Goal: Find specific page/section: Find specific page/section

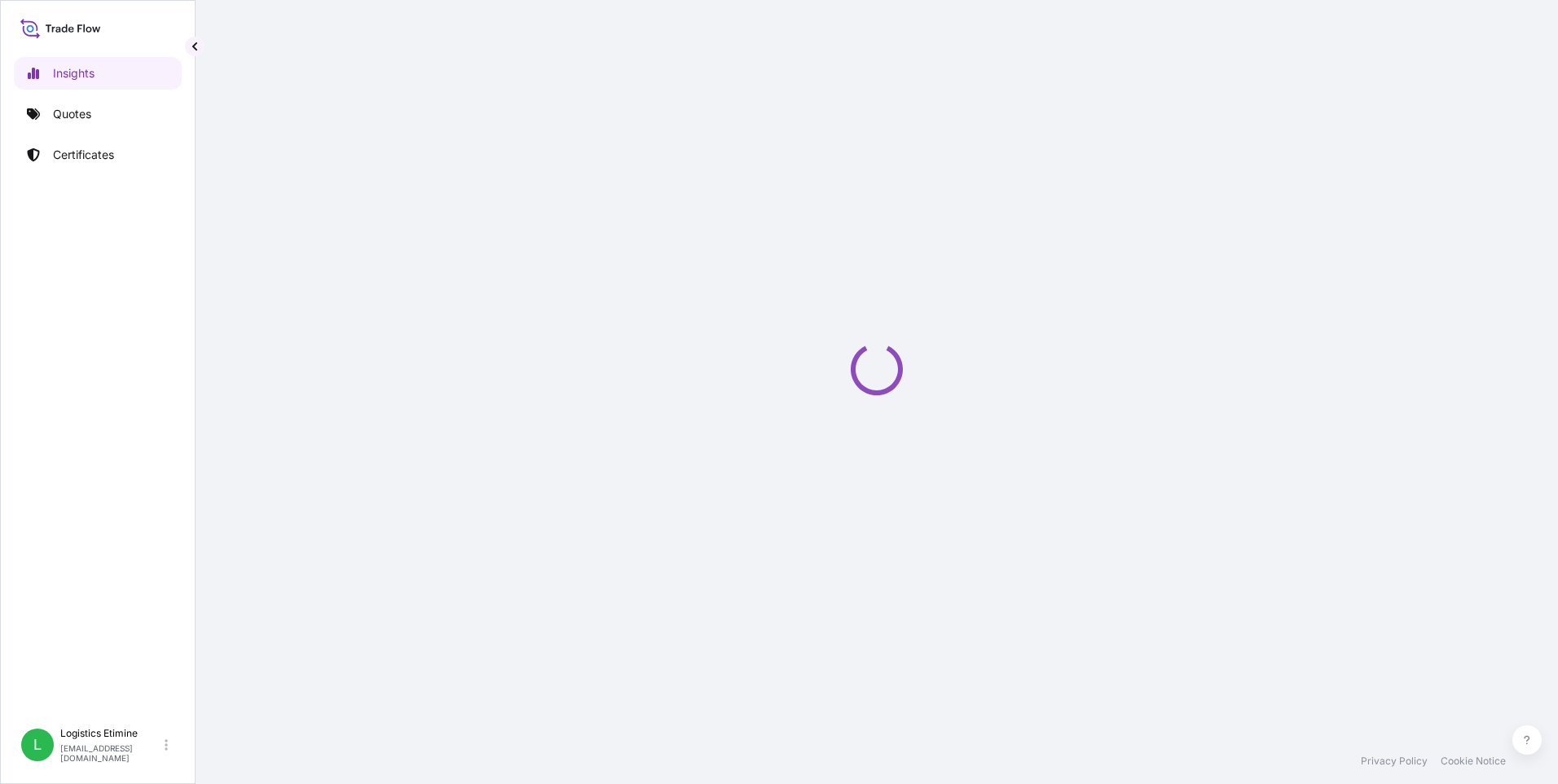
select select "2025"
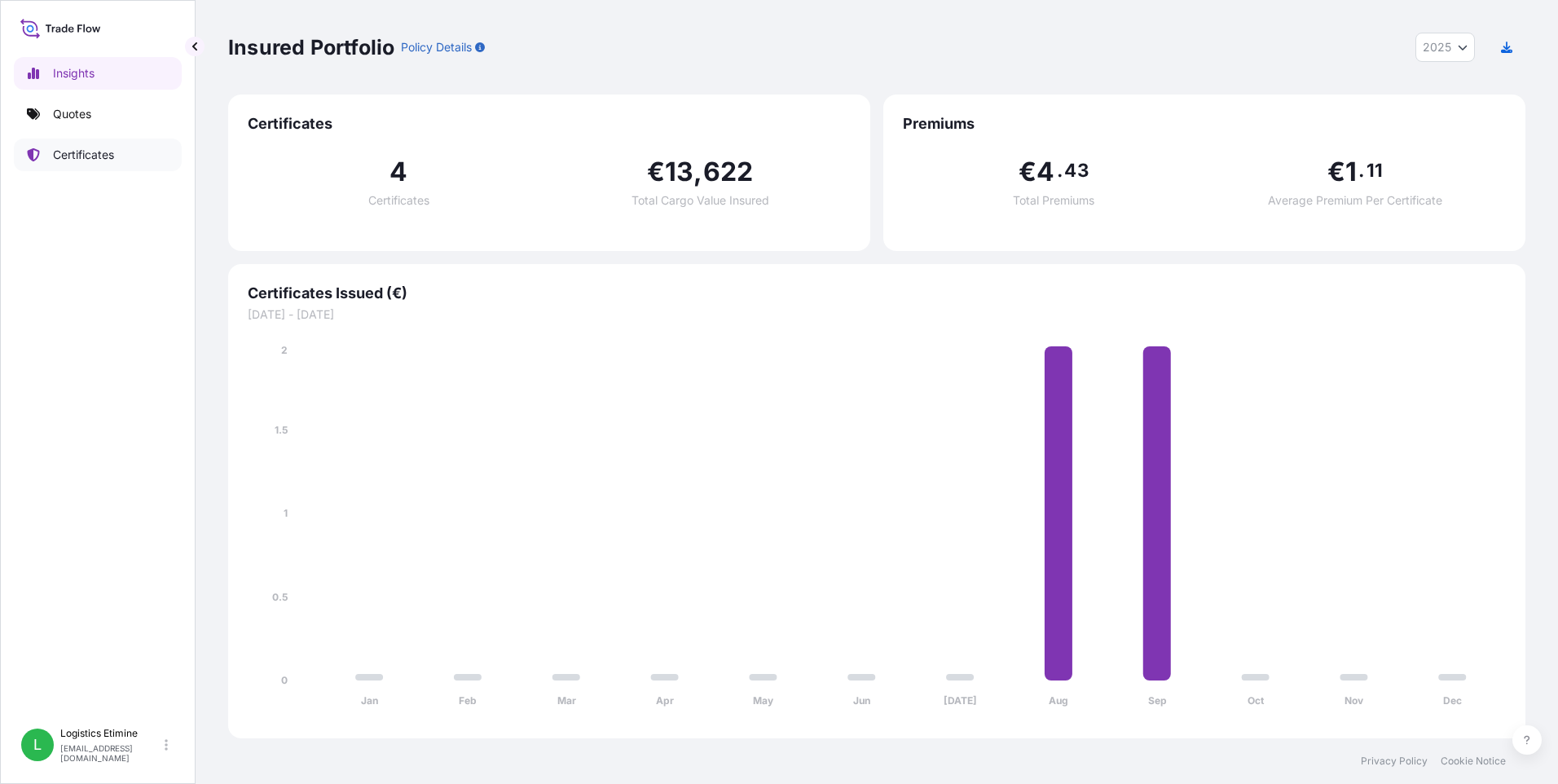
click at [98, 162] on p "Certificates" at bounding box center [83, 155] width 61 height 16
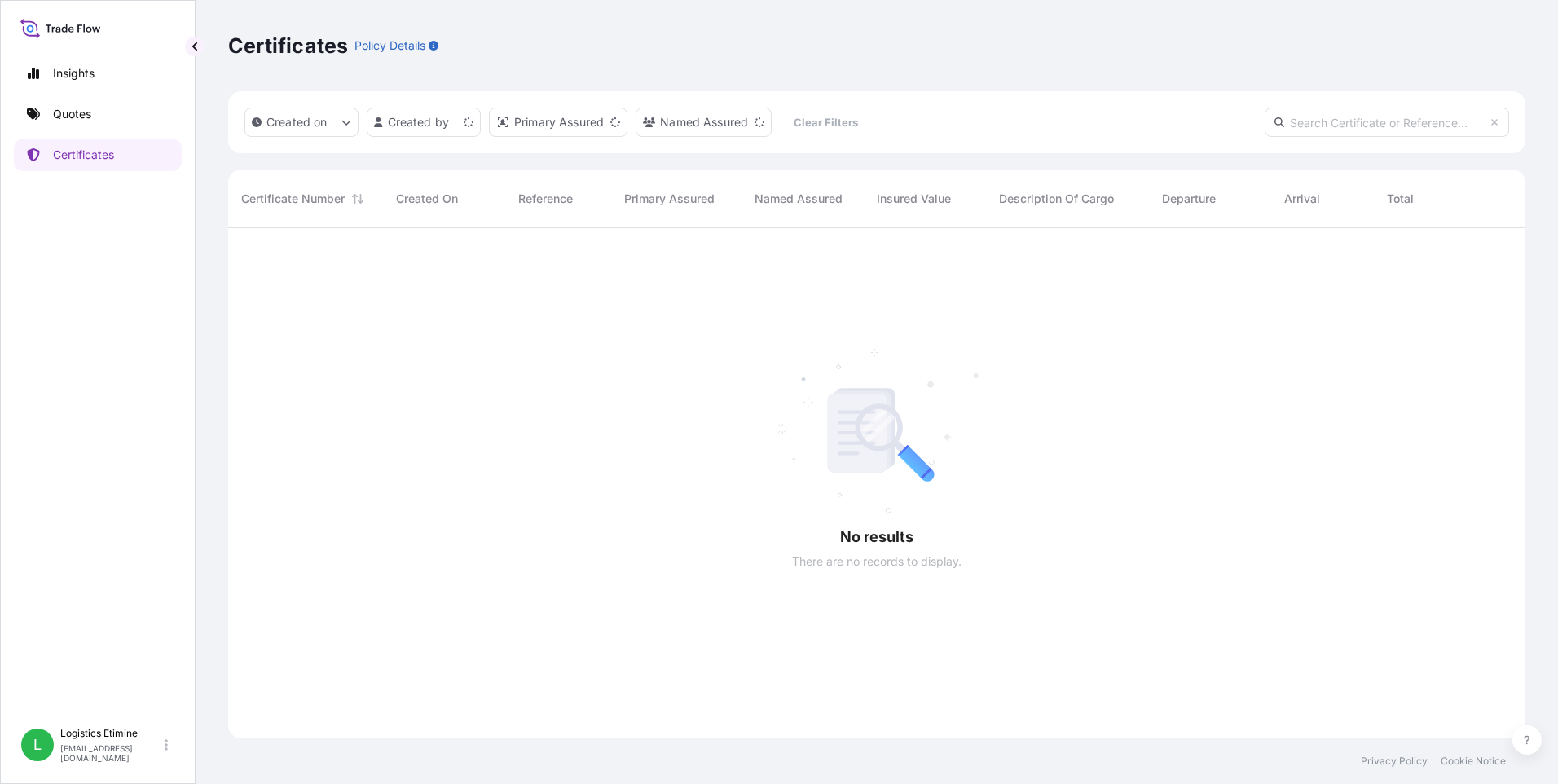
scroll to position [507, 1286]
